Goal: Task Accomplishment & Management: Use online tool/utility

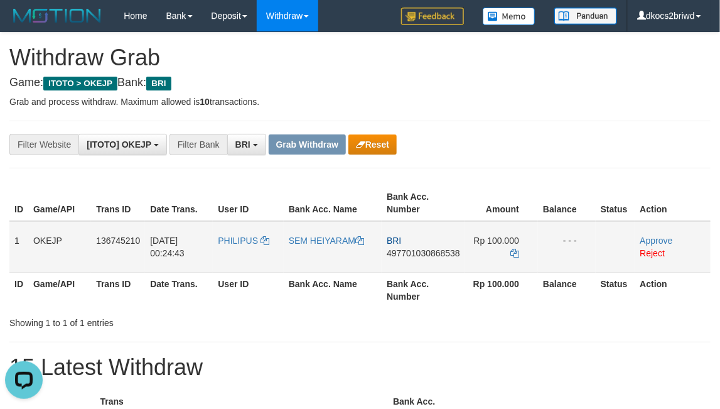
click at [248, 248] on td "PHILIPUS" at bounding box center [248, 246] width 70 height 51
copy link "PHILIPUS"
click at [301, 243] on link "SEM HEIYARAM" at bounding box center [326, 240] width 75 height 10
copy link "PHILIPUS"
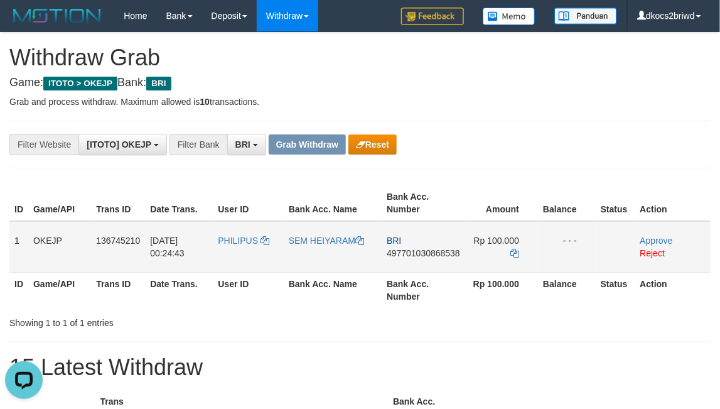
click at [424, 264] on td "BRI 497701030868538" at bounding box center [423, 246] width 83 height 51
copy span "497701030868538"
click at [650, 237] on link "Approve" at bounding box center [656, 240] width 33 height 10
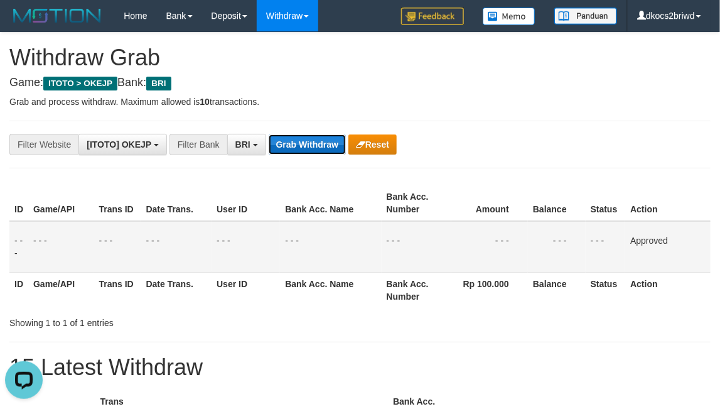
click at [296, 140] on button "Grab Withdraw" at bounding box center [307, 144] width 77 height 20
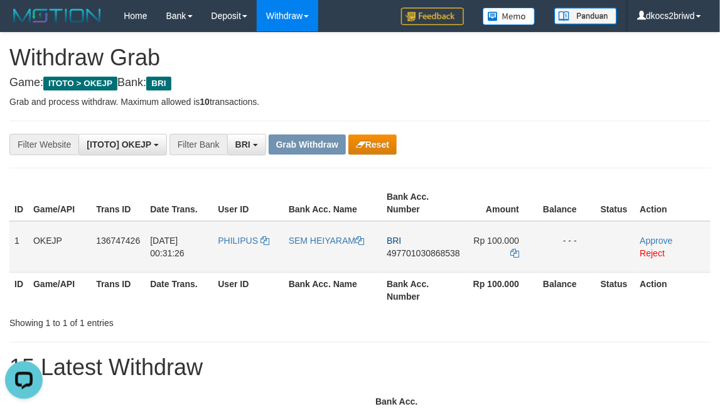
click at [248, 250] on td "PHILIPUS" at bounding box center [248, 246] width 70 height 51
copy link "PHILIPUS"
click at [319, 241] on link "SEM HEIYARAM" at bounding box center [326, 240] width 75 height 10
copy link "PHILIPUS"
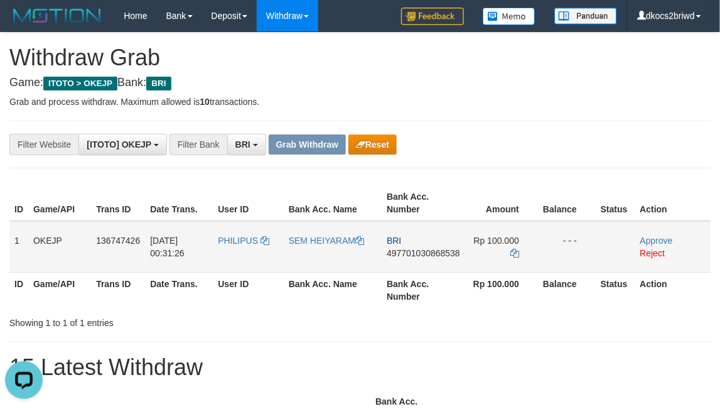
click at [426, 262] on td "BRI 497701030868538" at bounding box center [423, 246] width 83 height 51
copy span "497701030868538"
click at [507, 241] on span "Rp 100.000" at bounding box center [496, 240] width 45 height 10
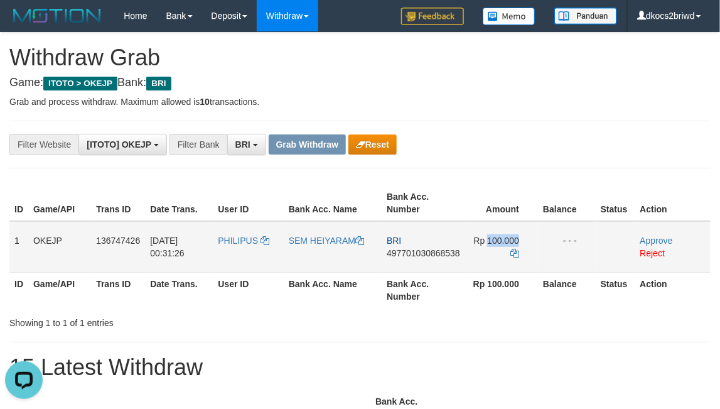
copy td "100.000"
click at [435, 262] on td "BRI 497701030868538" at bounding box center [423, 246] width 83 height 51
copy span "497701030868538"
click at [499, 240] on span "Rp 100.000" at bounding box center [496, 240] width 45 height 10
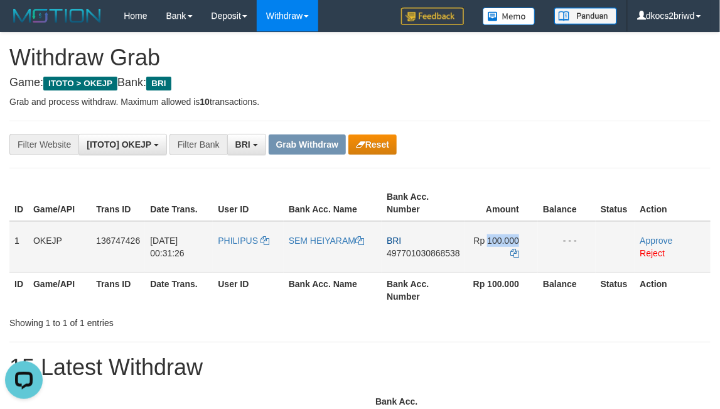
click at [499, 240] on span "Rp 100.000" at bounding box center [496, 240] width 45 height 10
copy td "100.000"
click at [661, 239] on link "Approve" at bounding box center [656, 240] width 33 height 10
